Goal: Find specific page/section: Find specific page/section

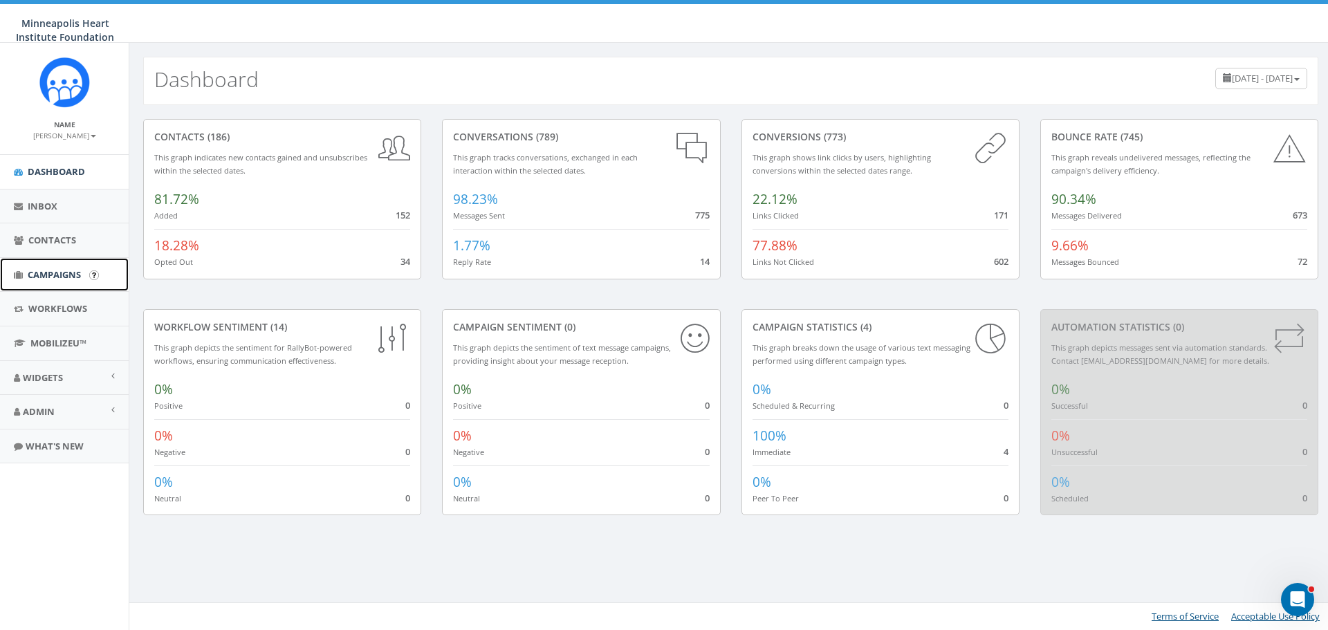
click at [77, 275] on span "Campaigns" at bounding box center [54, 274] width 53 height 12
